Goal: Task Accomplishment & Management: Complete application form

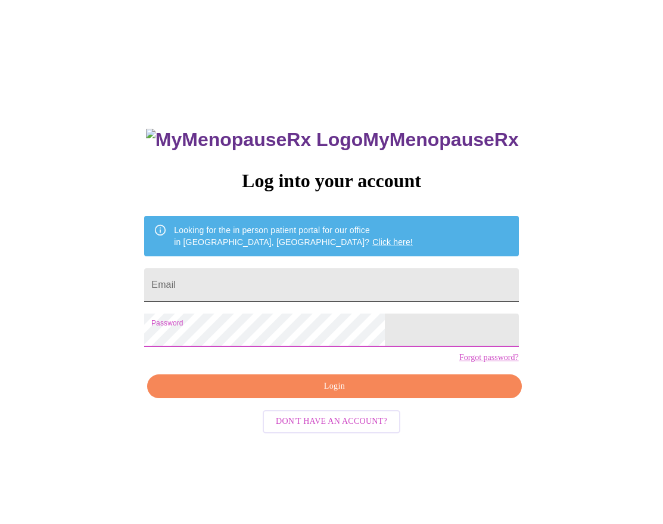
click at [263, 287] on input "Email" at bounding box center [331, 284] width 374 height 33
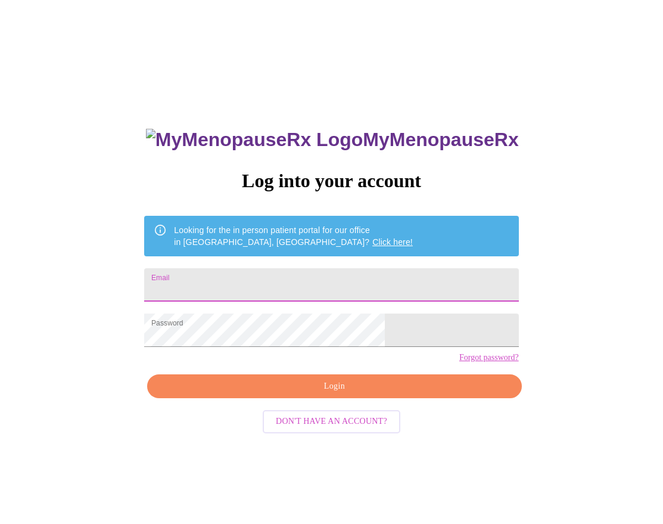
type input "[EMAIL_ADDRESS][DOMAIN_NAME]"
click at [326, 394] on span "Login" at bounding box center [334, 386] width 347 height 15
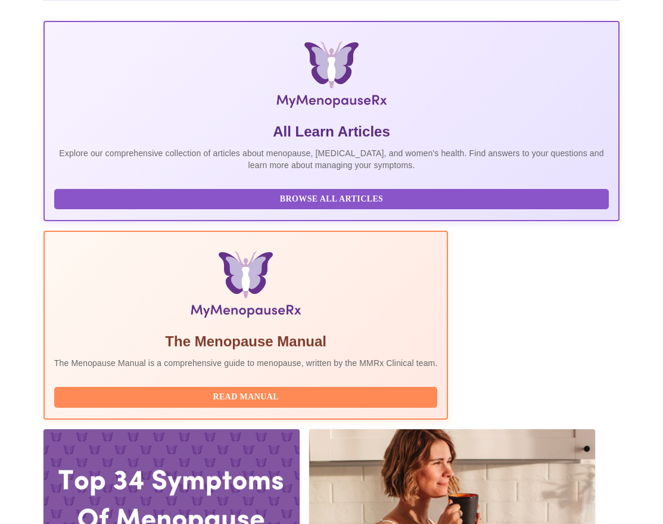
scroll to position [328, 0]
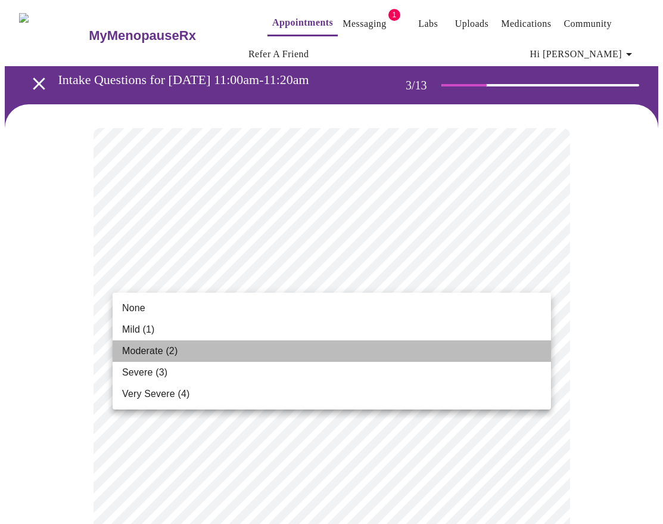
click at [383, 357] on li "Moderate (2)" at bounding box center [332, 350] width 438 height 21
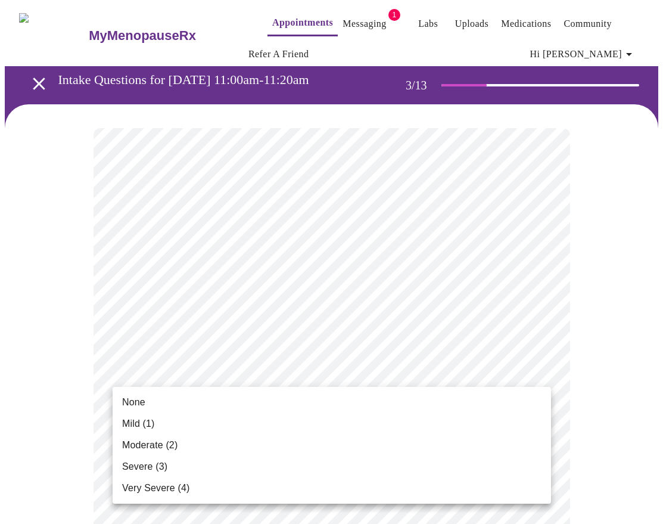
click at [369, 435] on li "Moderate (2)" at bounding box center [332, 444] width 438 height 21
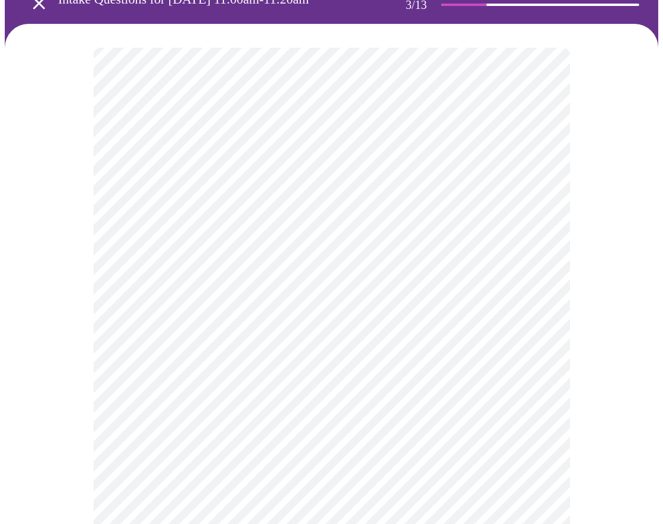
scroll to position [81, 0]
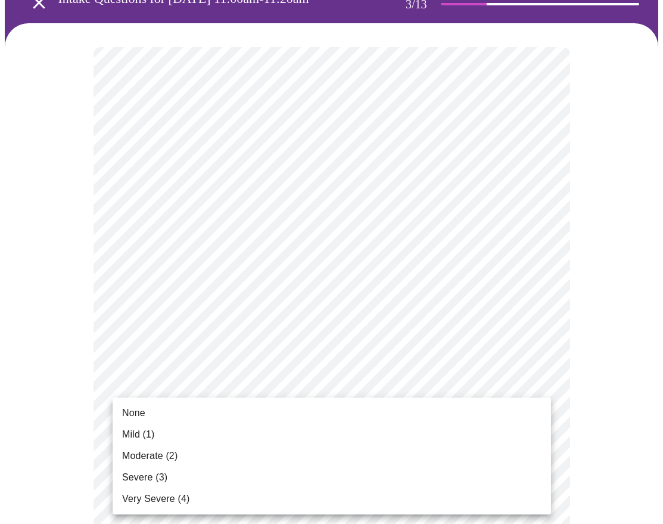
click at [370, 477] on li "Severe (3)" at bounding box center [332, 476] width 438 height 21
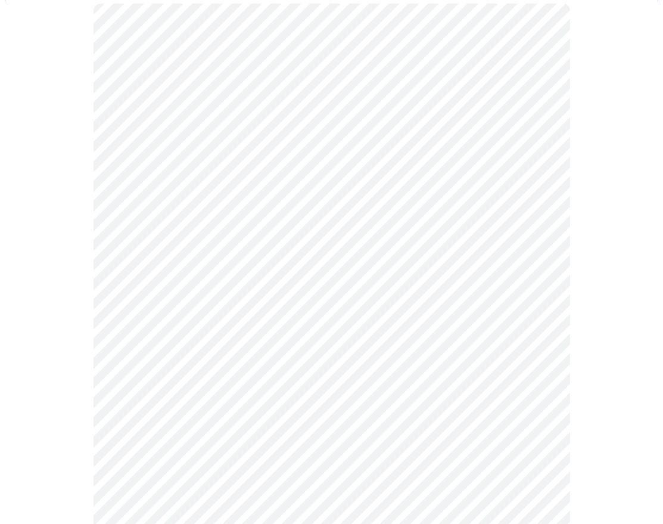
scroll to position [164, 0]
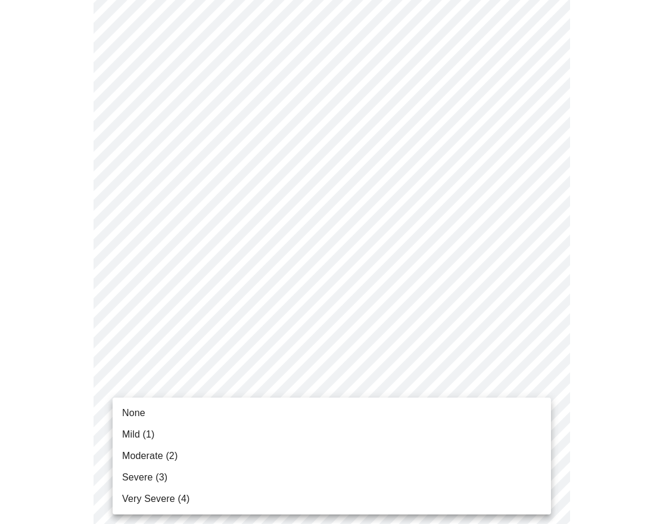
click at [373, 432] on li "Mild (1)" at bounding box center [332, 434] width 438 height 21
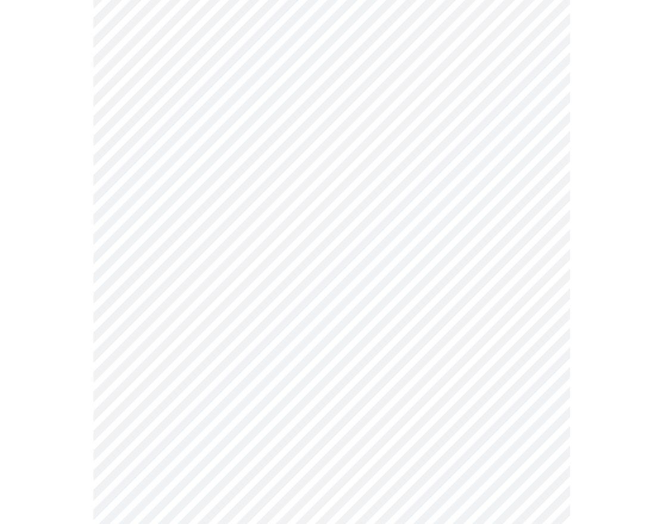
scroll to position [302, 0]
click at [394, 338] on body "MyMenopauseRx Appointments Messaging 1 Labs Uploads Medications Community Refer…" at bounding box center [332, 468] width 654 height 1531
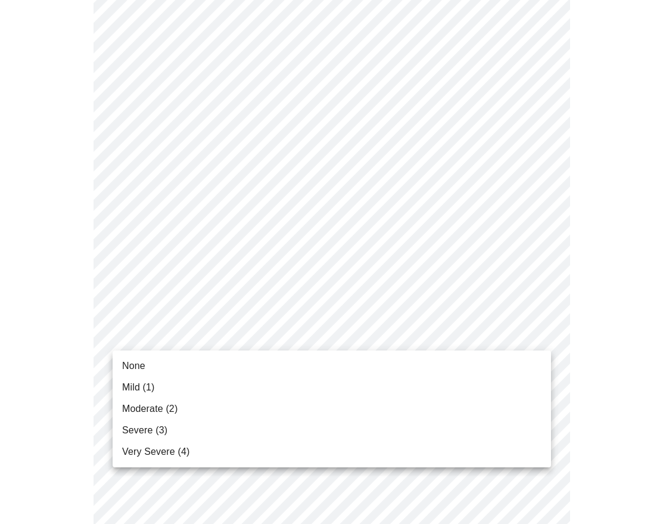
click at [373, 400] on li "Moderate (2)" at bounding box center [332, 408] width 438 height 21
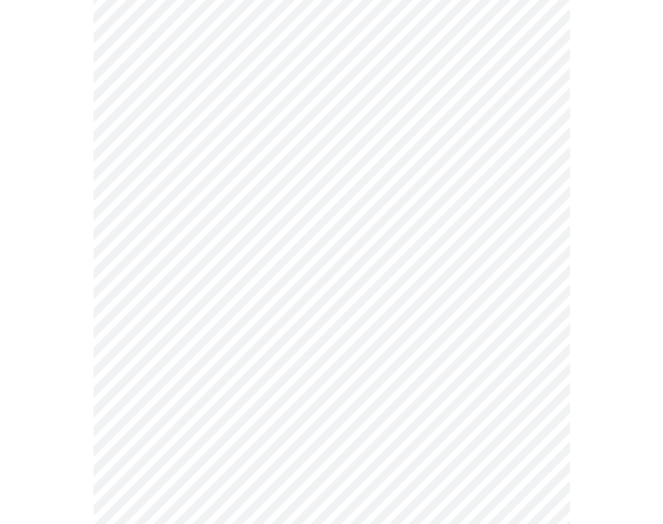
scroll to position [316, 0]
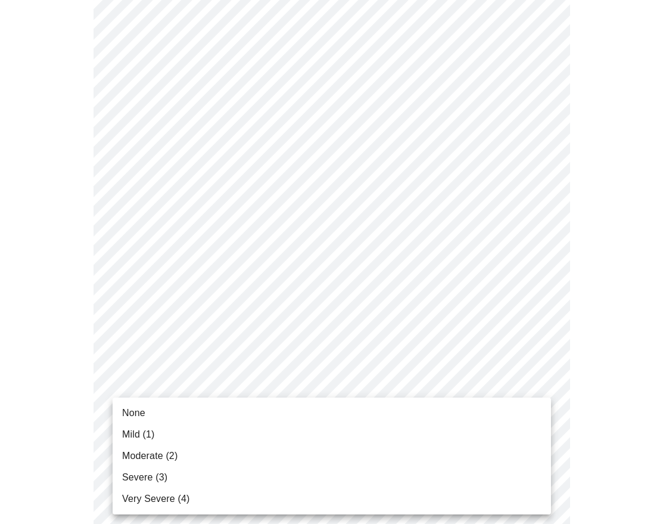
click at [374, 397] on body "MyMenopauseRx Appointments Messaging 1 Labs Uploads Medications Community Refer…" at bounding box center [332, 446] width 654 height 1514
click at [365, 464] on li "Moderate (2)" at bounding box center [332, 455] width 438 height 21
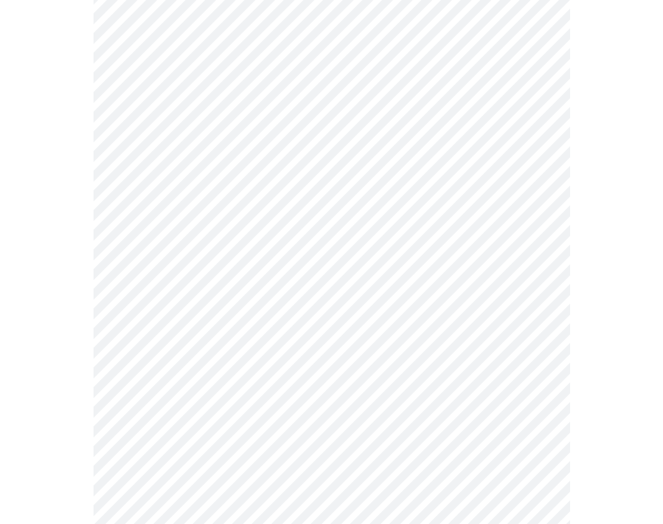
scroll to position [505, 0]
click at [438, 307] on body "MyMenopauseRx Appointments Messaging 1 Labs Uploads Medications Community Refer…" at bounding box center [332, 249] width 654 height 1498
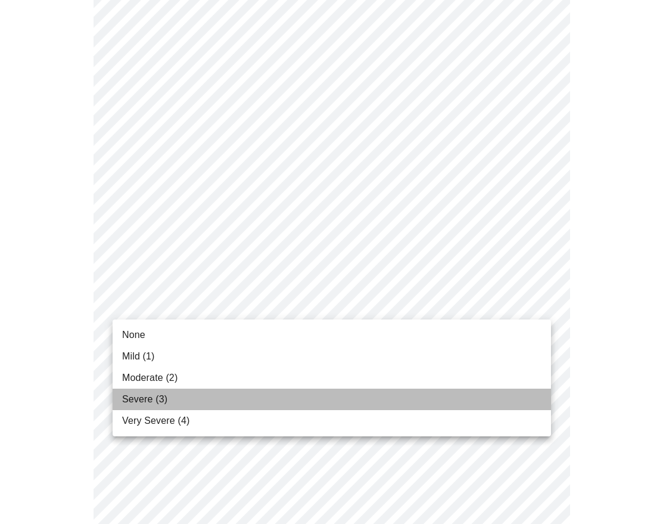
click at [392, 395] on li "Severe (3)" at bounding box center [332, 398] width 438 height 21
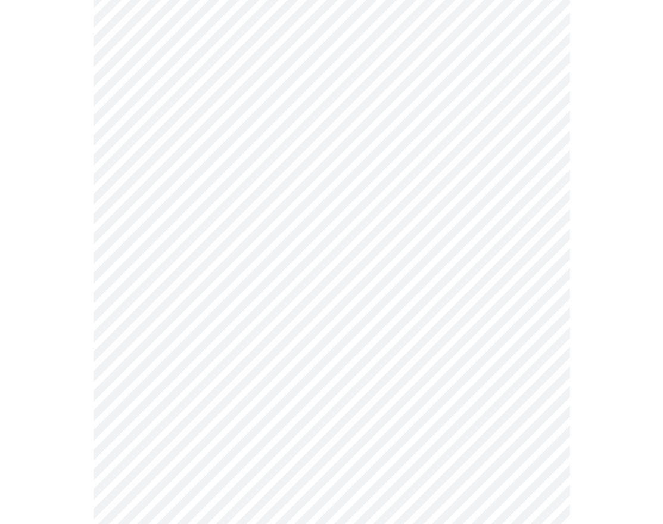
scroll to position [686, 0]
click at [406, 223] on body "MyMenopauseRx Appointments Messaging 1 Labs Uploads Medications Community Refer…" at bounding box center [332, 60] width 654 height 1482
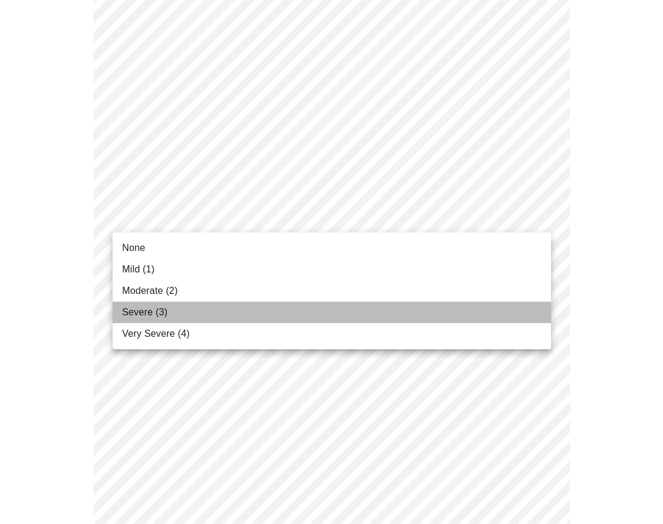
click at [366, 311] on li "Severe (3)" at bounding box center [332, 311] width 438 height 21
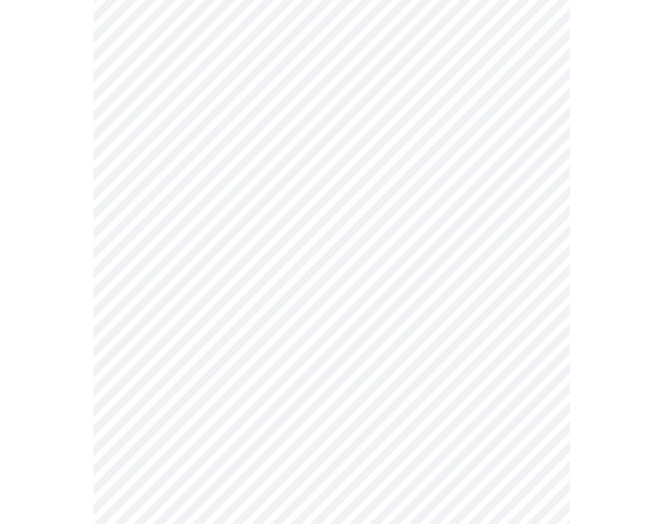
click at [368, 304] on body "MyMenopauseRx Appointments Messaging 1 Labs Uploads Medications Community Refer…" at bounding box center [332, 52] width 654 height 1466
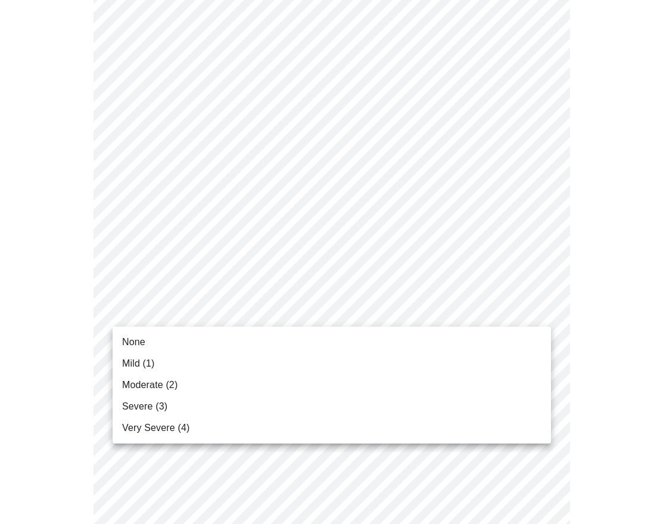
click at [341, 349] on li "None" at bounding box center [332, 341] width 438 height 21
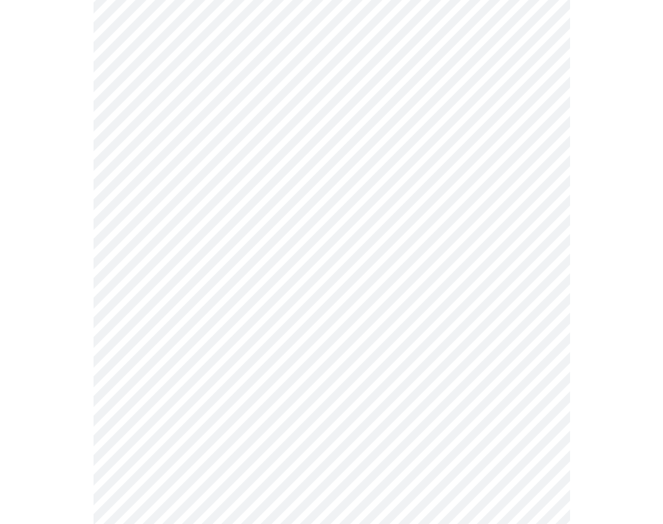
scroll to position [724, 0]
click at [337, 361] on body "MyMenopauseRx Appointments Messaging 1 Labs Uploads Medications Community Refer…" at bounding box center [332, 6] width 654 height 1450
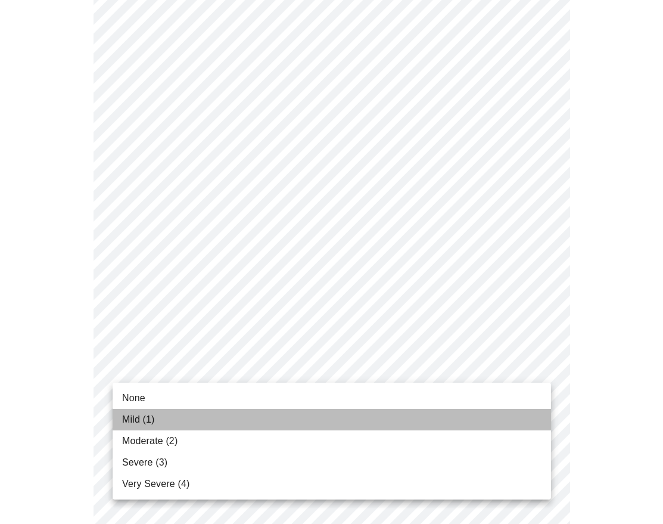
click at [326, 410] on li "Mild (1)" at bounding box center [332, 419] width 438 height 21
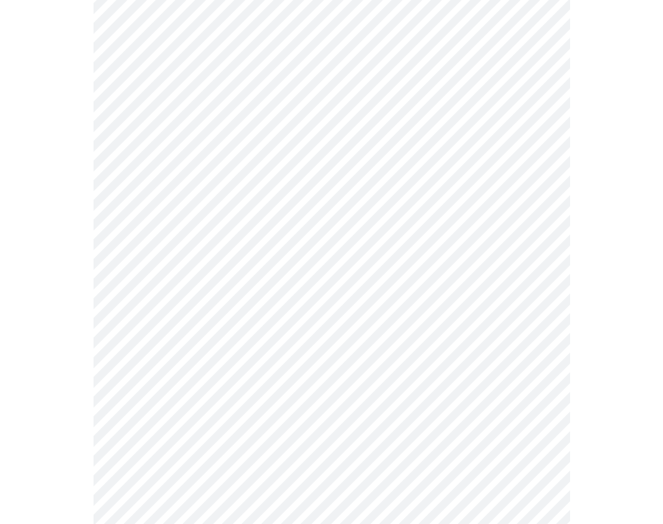
scroll to position [847, 0]
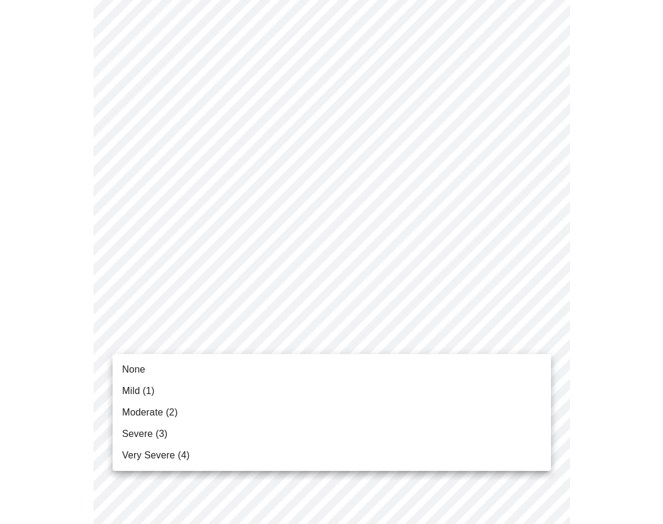
click at [318, 425] on li "Severe (3)" at bounding box center [332, 433] width 438 height 21
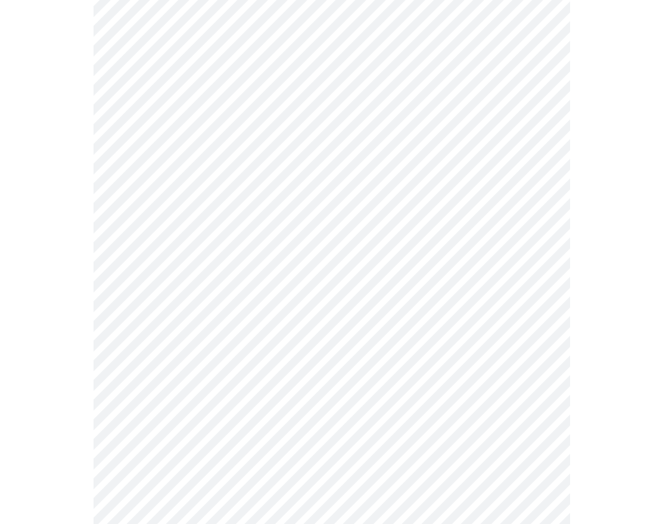
scroll to position [451, 0]
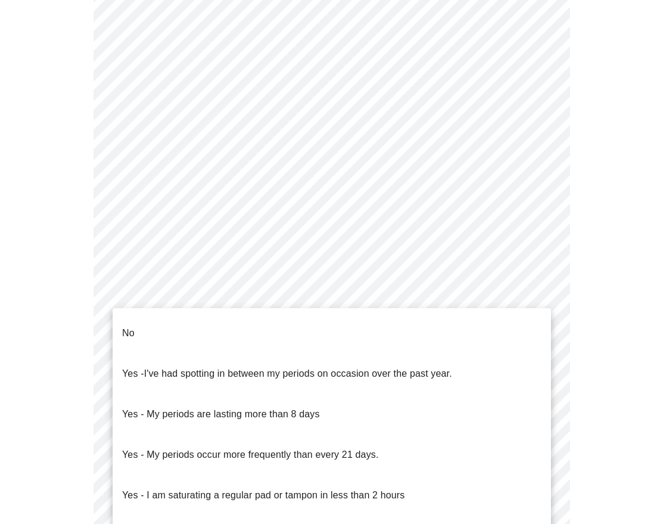
click at [466, 297] on body "MyMenopauseRx Appointments Messaging 1 Labs Uploads Medications Community Refer…" at bounding box center [332, 149] width 654 height 1190
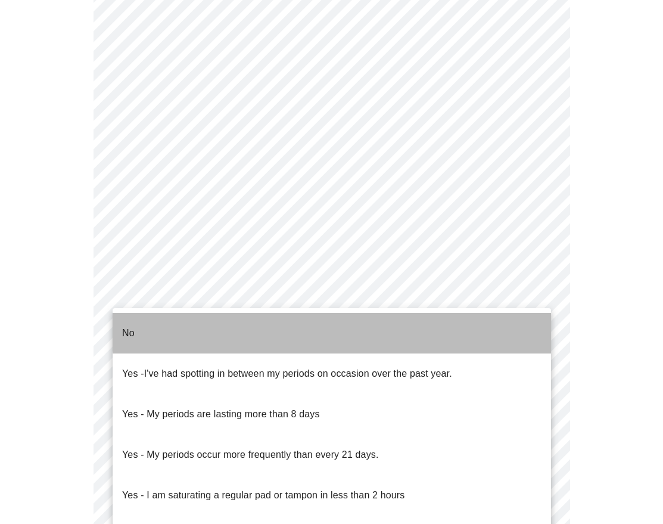
click at [440, 322] on li "No" at bounding box center [332, 333] width 438 height 41
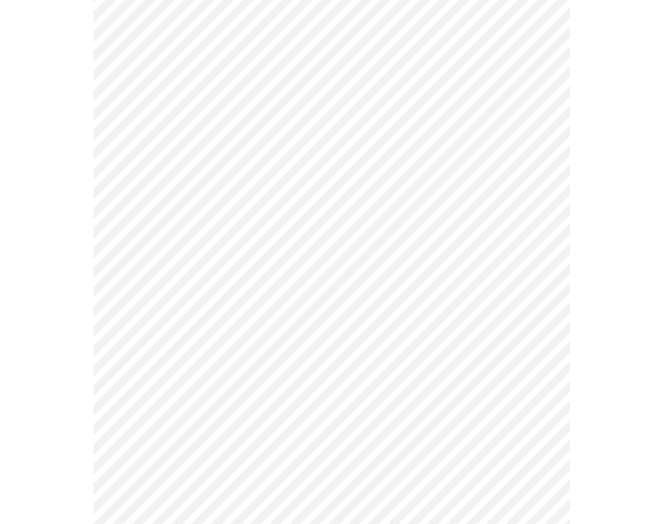
click at [419, 385] on body "MyMenopauseRx Appointments Messaging 1 Labs Uploads Medications Community Refer…" at bounding box center [332, 145] width 654 height 1183
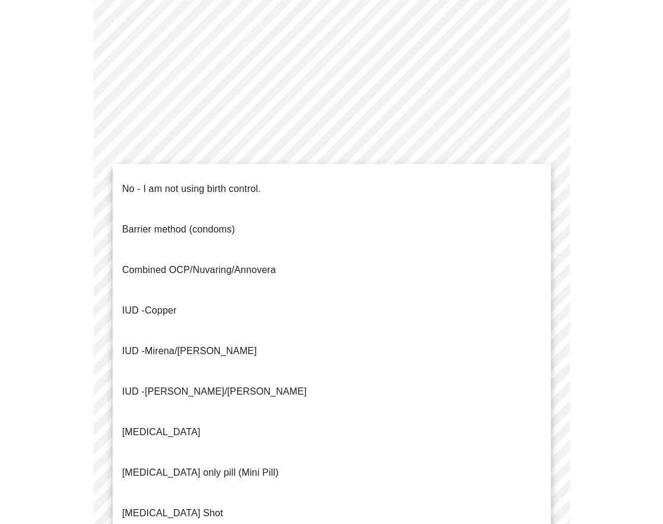
click at [437, 331] on li "IUD - Mirena/[PERSON_NAME]" at bounding box center [332, 351] width 438 height 41
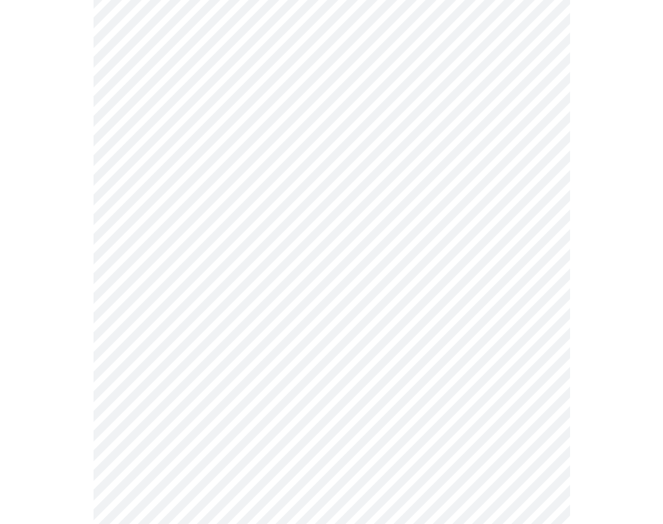
scroll to position [539, 0]
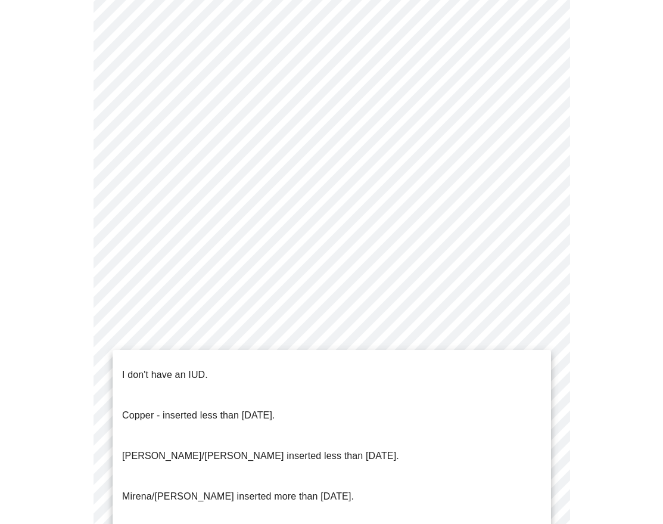
click at [406, 380] on body "MyMenopauseRx Appointments Messaging 1 Labs Uploads Medications Community Refer…" at bounding box center [332, 54] width 654 height 1177
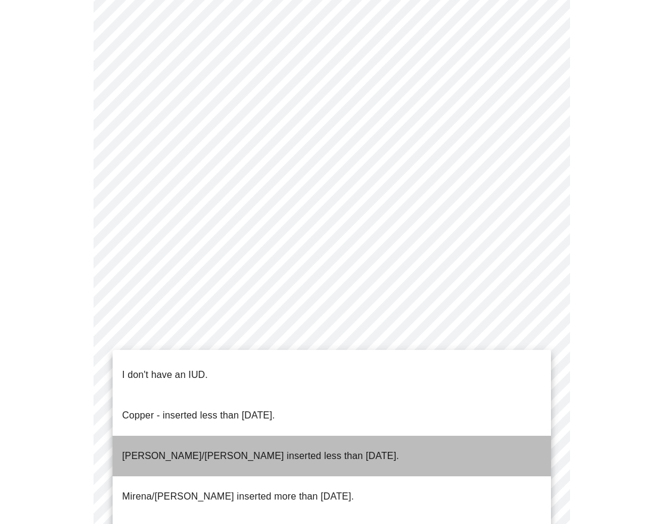
click at [386, 437] on li "[PERSON_NAME]/[PERSON_NAME] inserted less than [DATE]." at bounding box center [332, 456] width 438 height 41
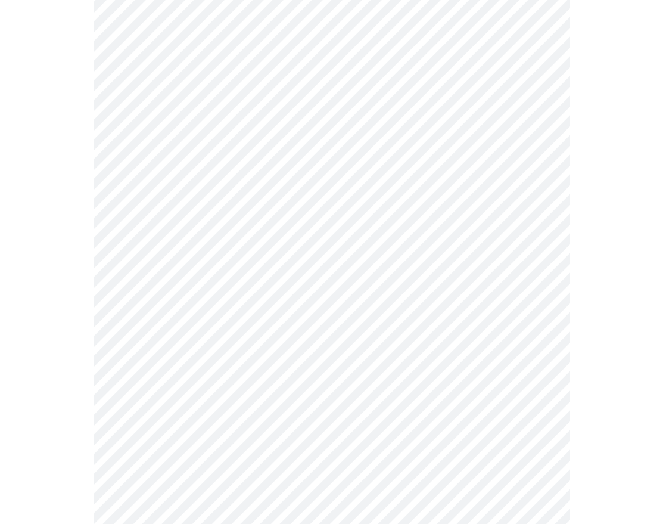
click at [375, 465] on body "MyMenopauseRx Appointments Messaging 1 Labs Uploads Medications Community Refer…" at bounding box center [332, 51] width 654 height 1170
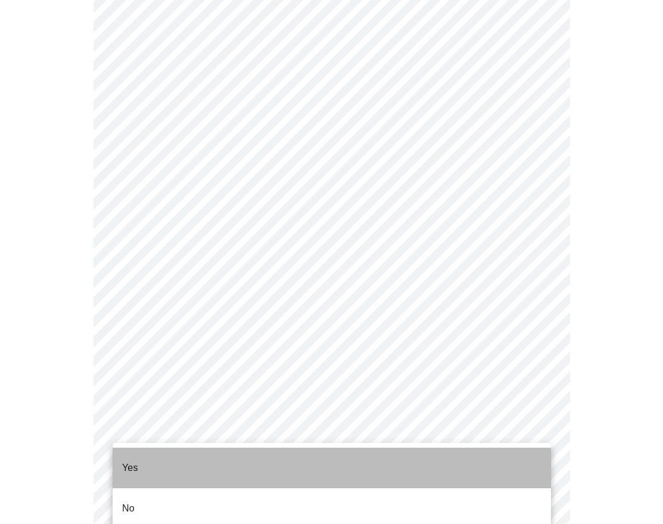
click at [374, 471] on li "Yes" at bounding box center [332, 467] width 438 height 41
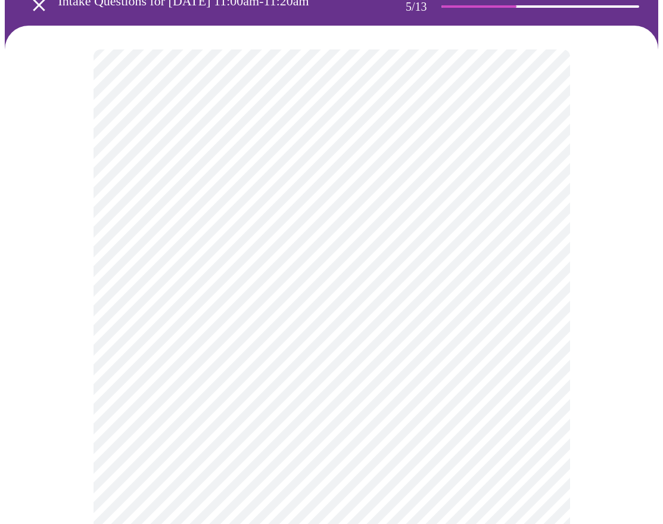
scroll to position [82, 0]
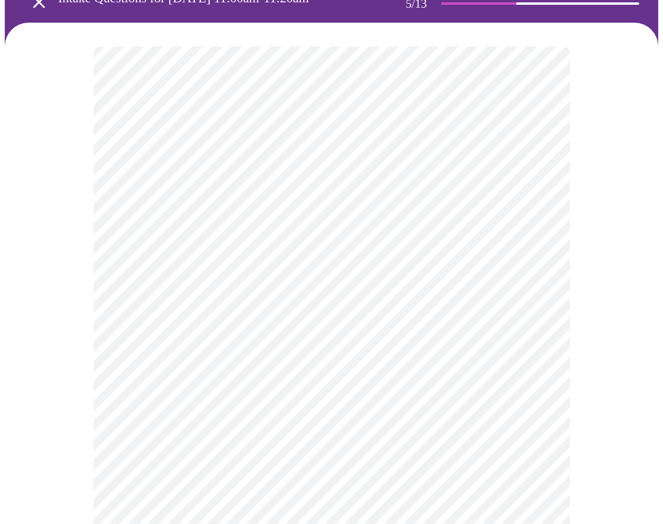
click at [513, 360] on body "MyMenopauseRx Appointments Messaging 1 Labs Uploads Medications Community Refer…" at bounding box center [332, 371] width 654 height 897
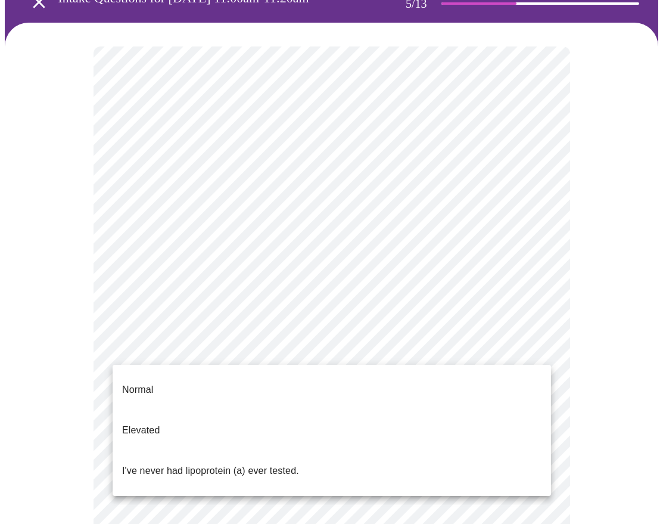
click at [511, 375] on li "Normal" at bounding box center [332, 389] width 438 height 41
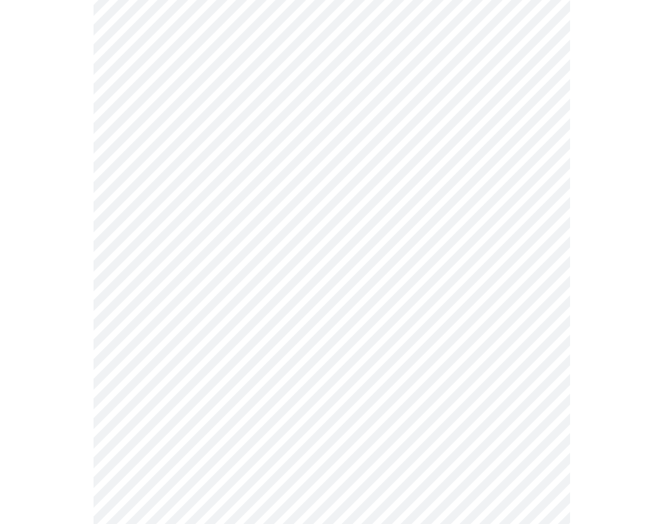
scroll to position [2968, 0]
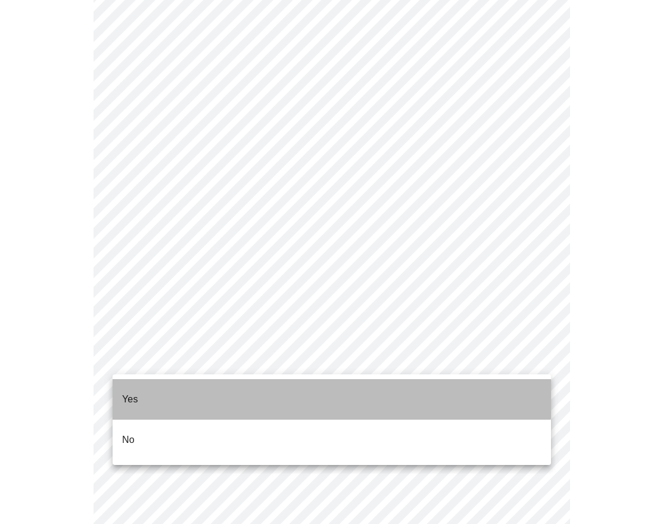
click at [205, 382] on li "Yes" at bounding box center [332, 399] width 438 height 41
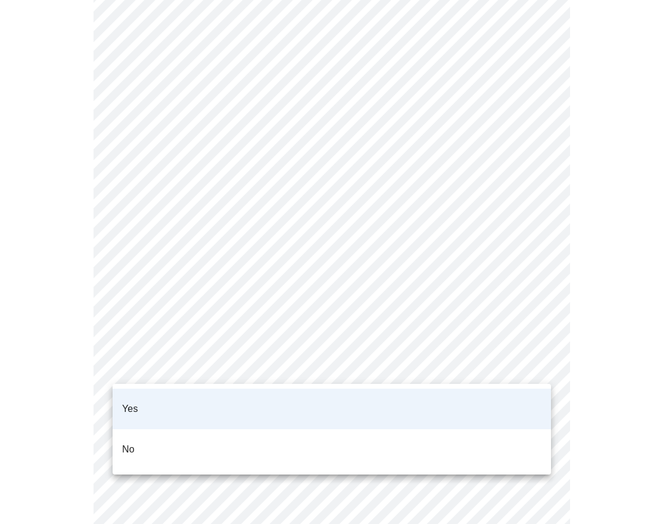
click at [181, 429] on li "No" at bounding box center [332, 449] width 438 height 41
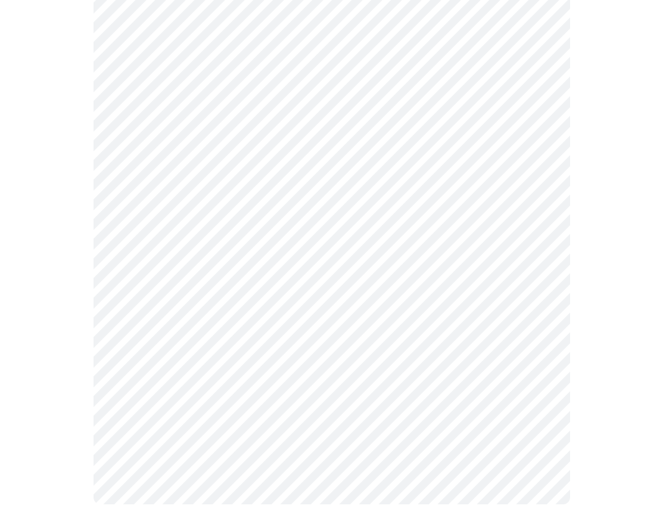
scroll to position [499, 0]
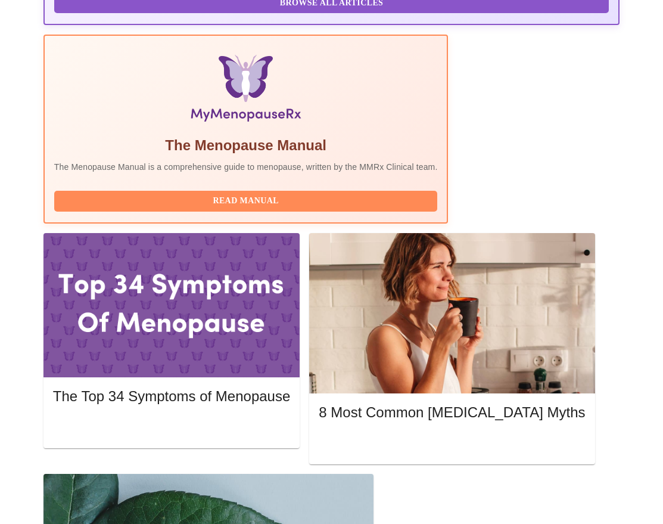
scroll to position [363, 0]
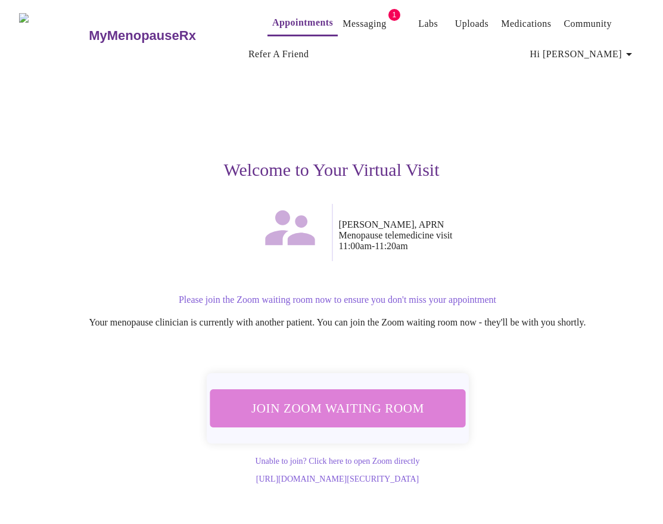
click at [374, 399] on span "Join Zoom Waiting Room" at bounding box center [337, 408] width 227 height 22
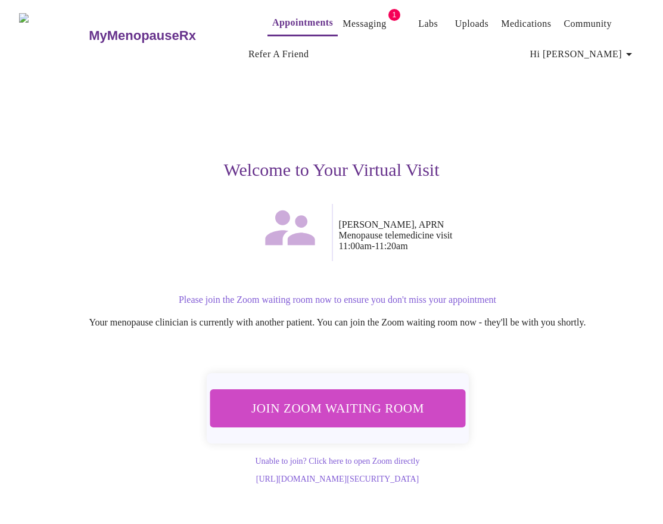
click at [347, 397] on span "Join Zoom Waiting Room" at bounding box center [337, 408] width 225 height 22
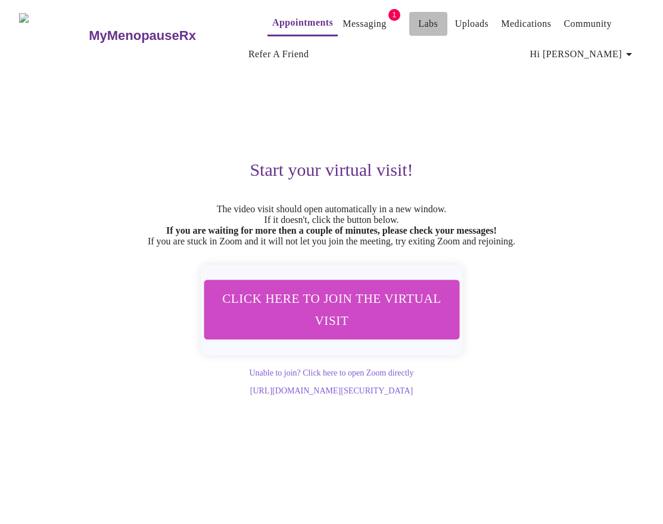
click at [418, 21] on link "Labs" at bounding box center [428, 23] width 20 height 17
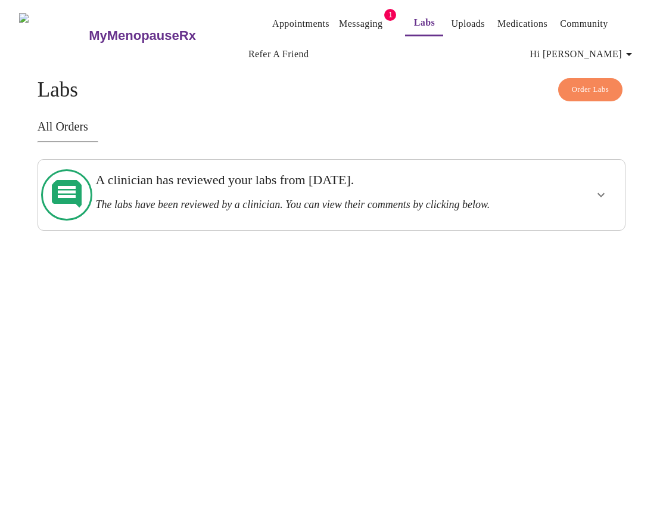
click at [263, 190] on div "A clinician has reviewed your labs from [DATE]. The labs have been reviewed by …" at bounding box center [303, 191] width 414 height 39
click at [608, 189] on icon "show more" at bounding box center [601, 195] width 14 height 14
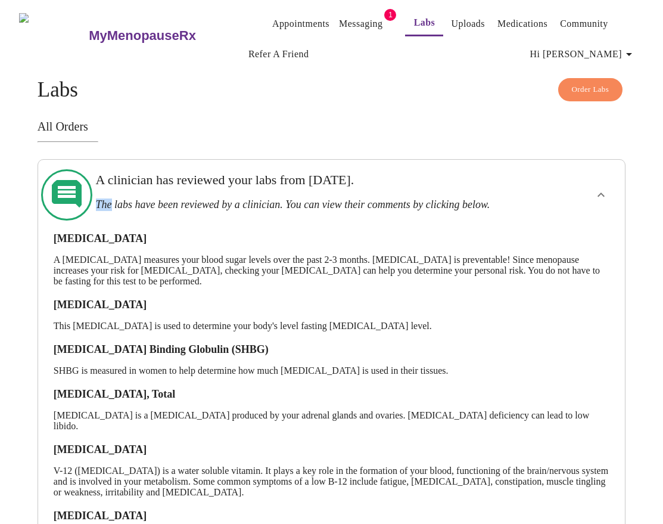
click at [451, 20] on link "Uploads" at bounding box center [468, 23] width 34 height 17
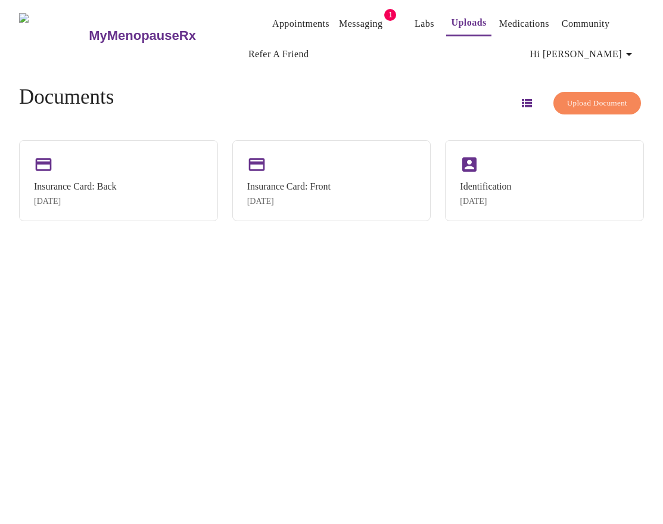
click at [513, 21] on link "Medications" at bounding box center [524, 23] width 50 height 17
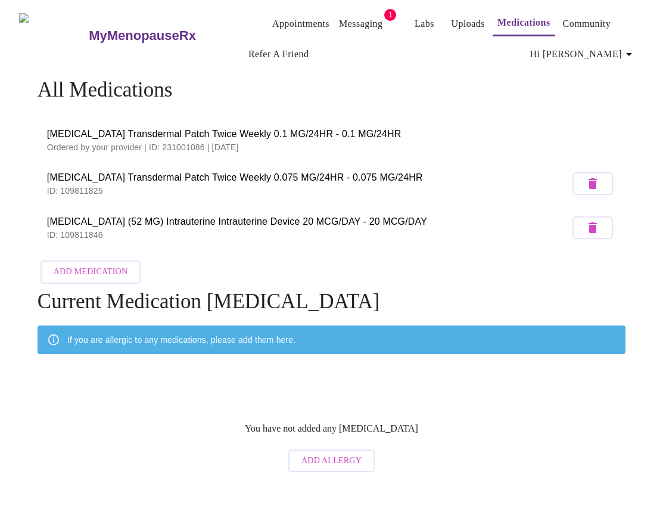
click at [577, 48] on button "Hi [PERSON_NAME]" at bounding box center [583, 54] width 116 height 24
click at [512, 89] on div at bounding box center [331, 262] width 663 height 524
click at [451, 24] on link "Uploads" at bounding box center [468, 23] width 34 height 17
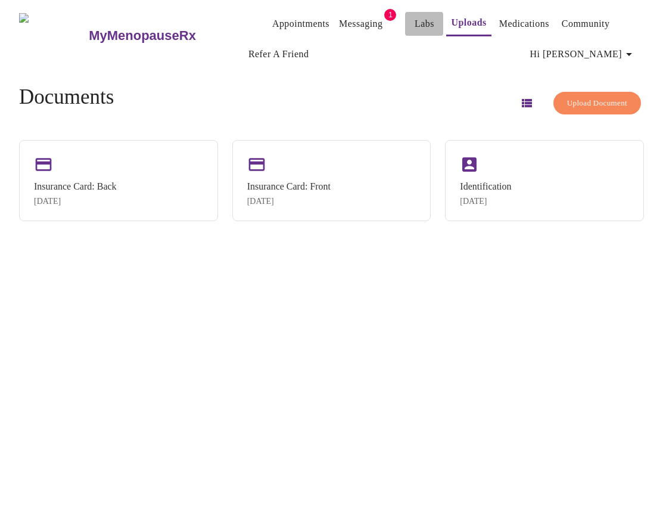
click at [415, 23] on link "Labs" at bounding box center [425, 23] width 20 height 17
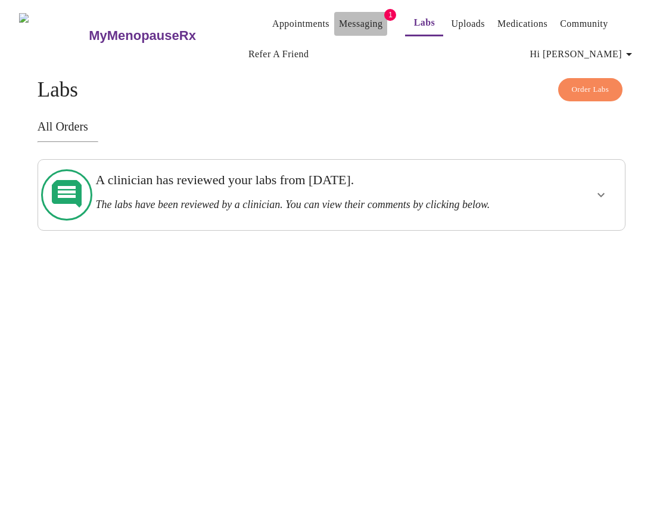
click at [343, 23] on link "Messaging" at bounding box center [360, 23] width 43 height 17
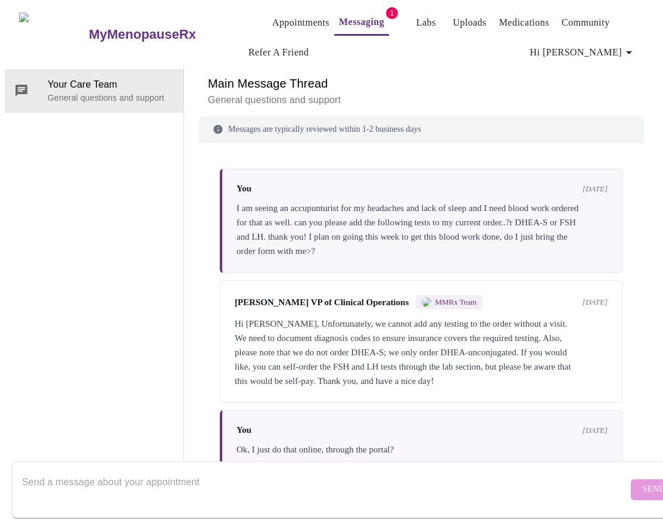
click at [572, 74] on h6 "Main Message Thread" at bounding box center [421, 83] width 427 height 19
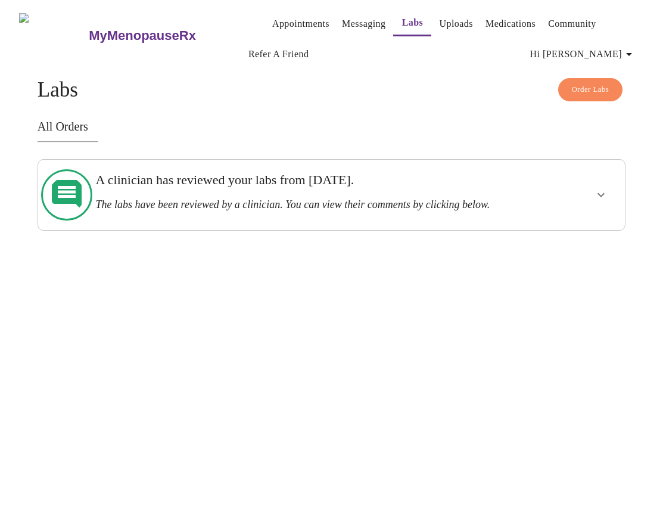
click at [449, 191] on div "A clinician has reviewed your labs from [DATE]. The labs have been reviewed by …" at bounding box center [303, 191] width 414 height 39
click at [272, 18] on link "Appointments" at bounding box center [300, 23] width 57 height 17
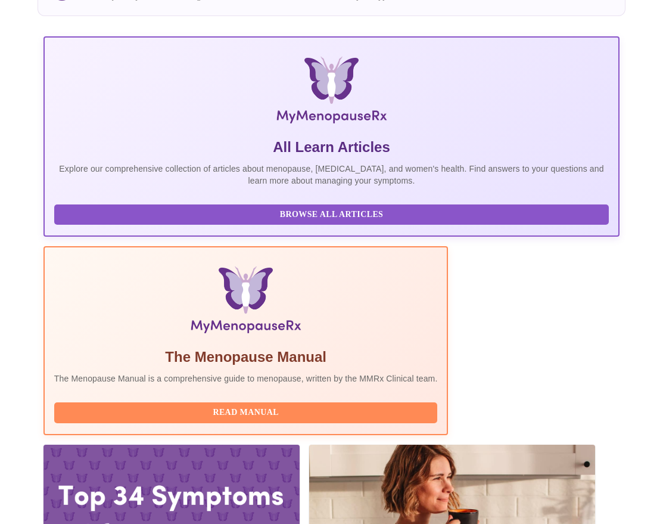
scroll to position [0, 655]
